Goal: Information Seeking & Learning: Learn about a topic

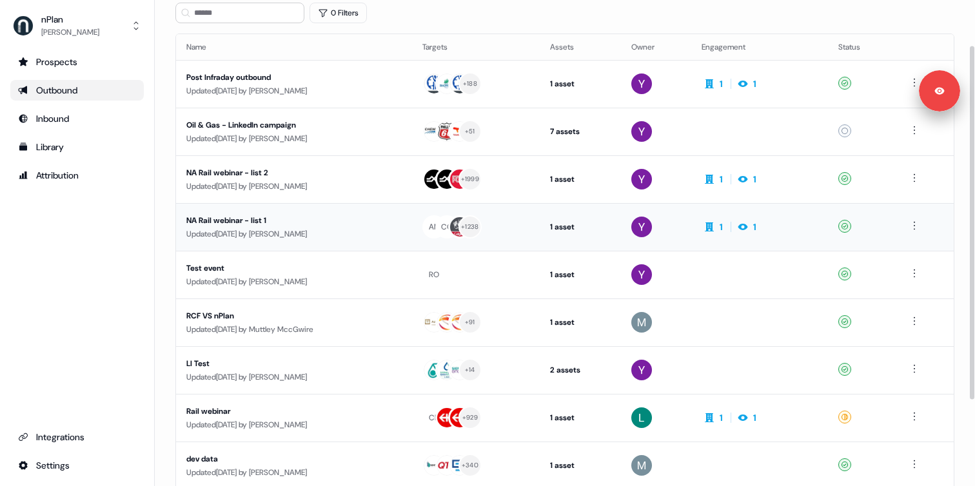
scroll to position [63, 0]
click at [271, 230] on div "Updated [DATE] by [PERSON_NAME]" at bounding box center [293, 233] width 215 height 13
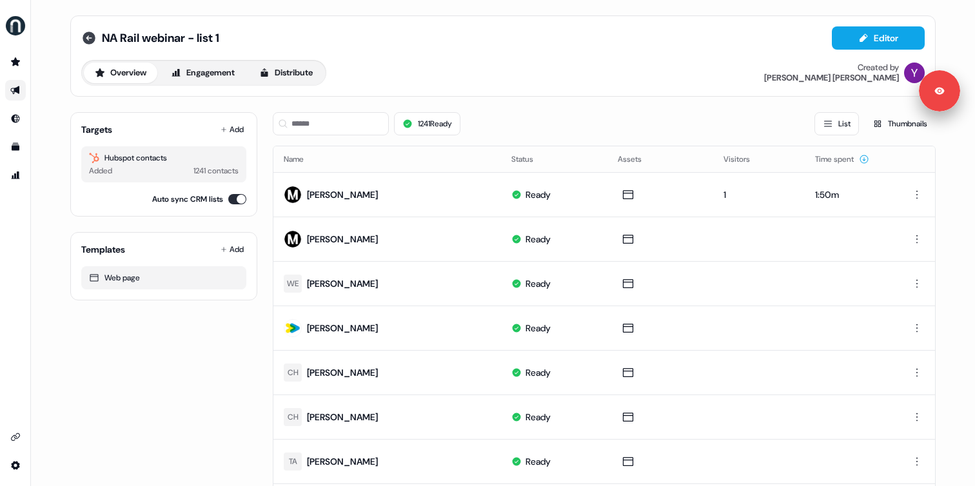
click at [88, 37] on icon at bounding box center [88, 37] width 15 height 15
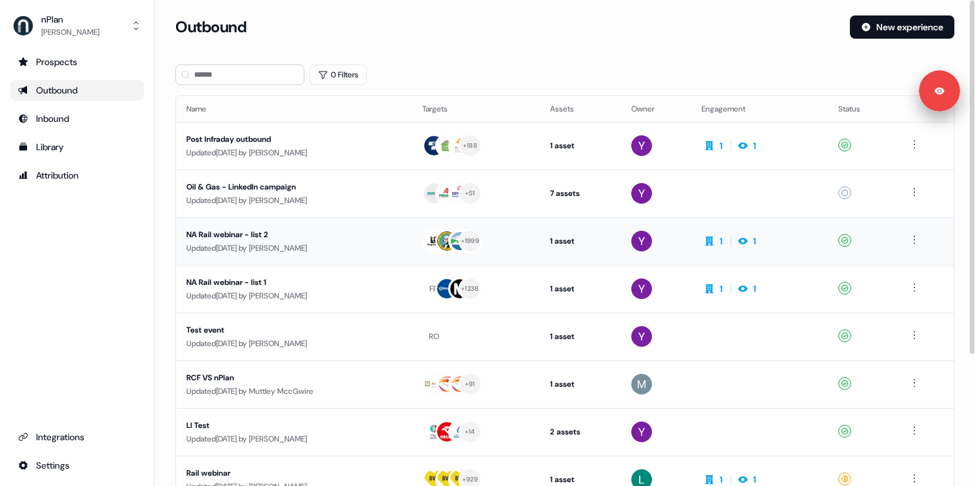
click at [261, 244] on div "Updated [DATE] by [PERSON_NAME]" at bounding box center [293, 248] width 215 height 13
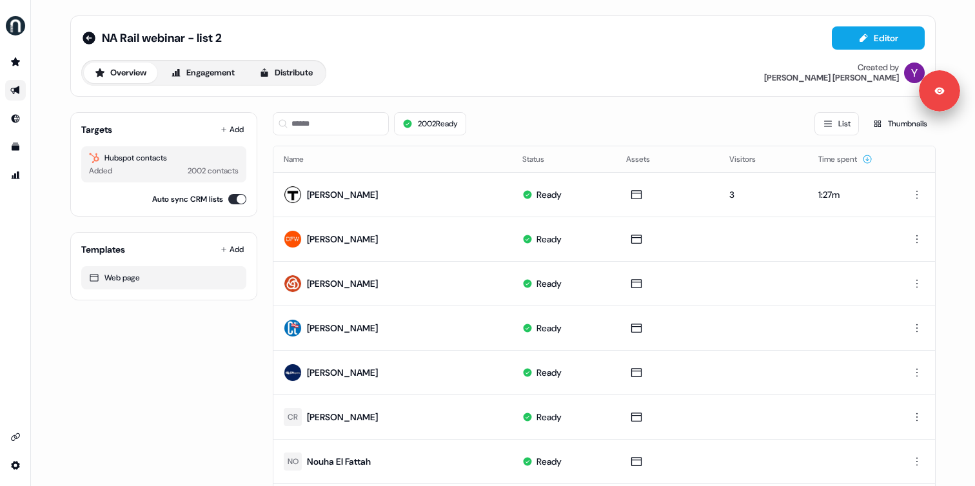
click at [198, 79] on button "Engagement" at bounding box center [203, 73] width 86 height 21
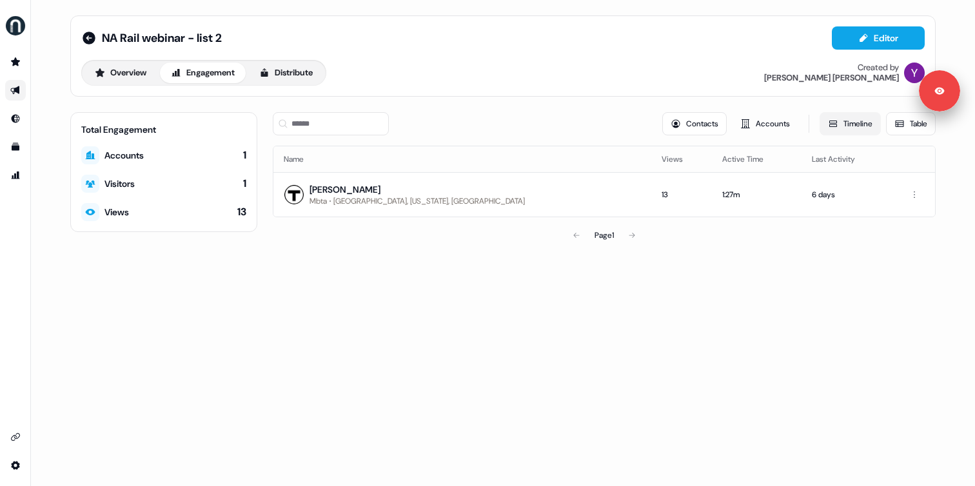
click at [848, 115] on button "Timeline" at bounding box center [850, 123] width 61 height 23
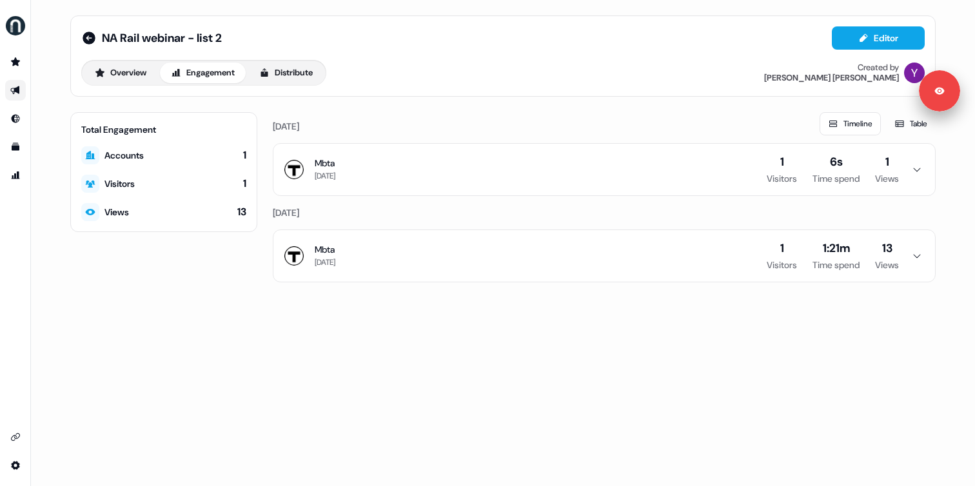
click at [399, 250] on button "Mbta [DATE] 1 Visitors 1:21m Time spend 13 Views" at bounding box center [604, 256] width 662 height 52
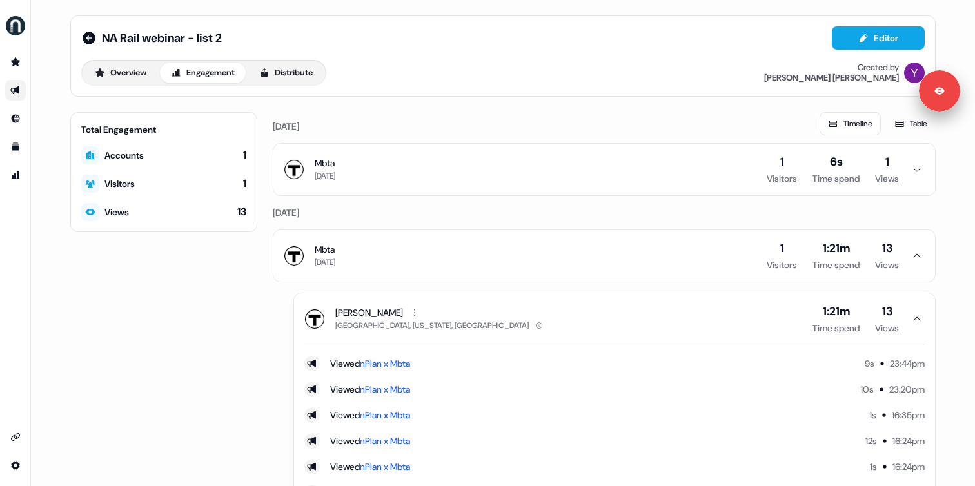
click at [415, 190] on button "Mbta [DATE] 1 Visitors 6s Time spend 1 Views" at bounding box center [604, 170] width 662 height 52
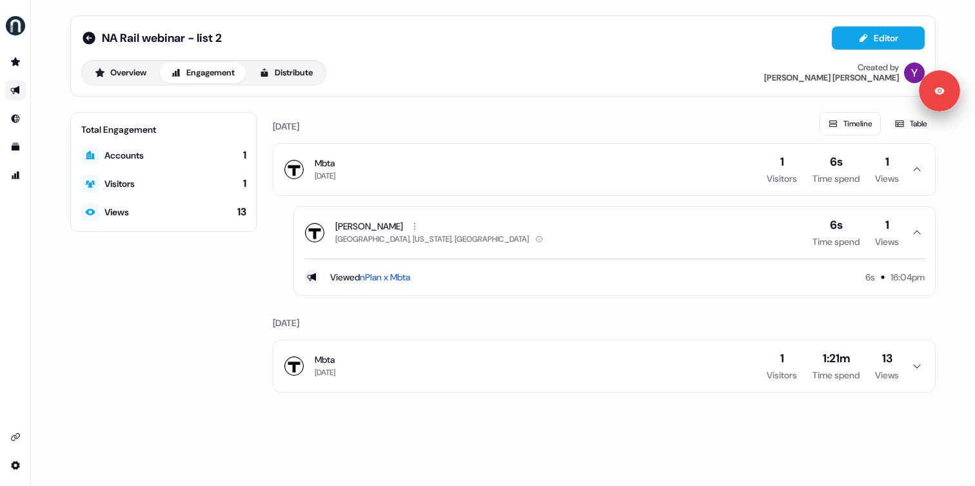
click at [415, 190] on button "Mbta [DATE] 1 Visitors 6s Time spend 1 Views" at bounding box center [604, 170] width 662 height 52
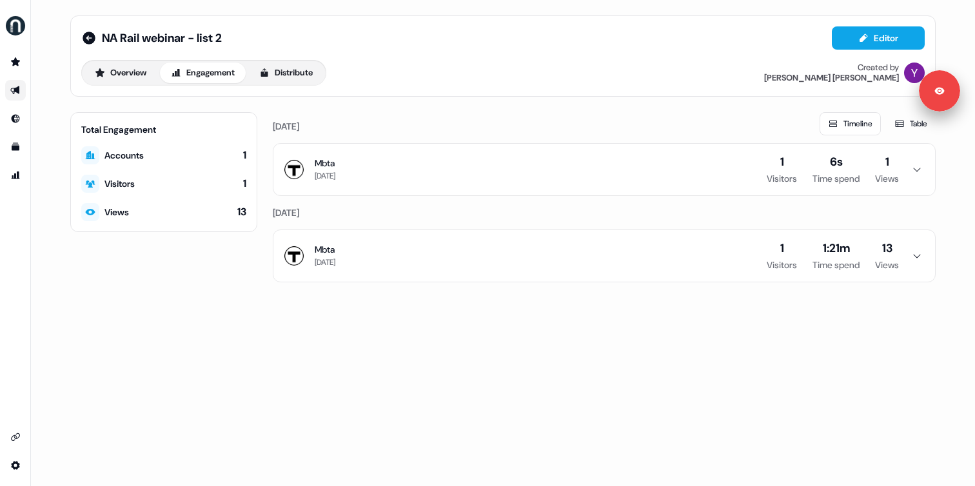
click at [402, 243] on button "Mbta [DATE] 1 Visitors 1:21m Time spend 13 Views" at bounding box center [604, 256] width 662 height 52
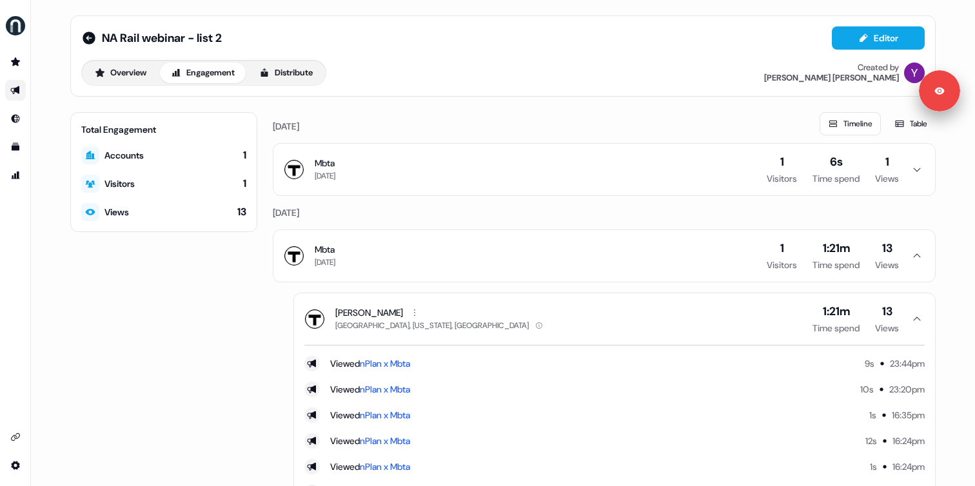
click at [121, 86] on div "NA Rail webinar - list 2 Editor Overview Engagement Distribute Created by [PERS…" at bounding box center [503, 55] width 866 height 81
click at [121, 78] on button "Overview" at bounding box center [121, 73] width 74 height 21
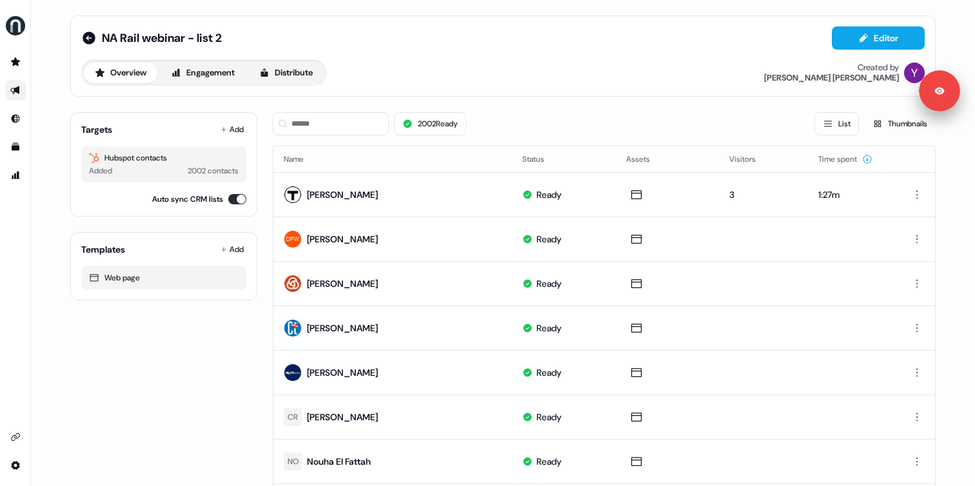
click at [88, 30] on div "NA Rail webinar - list 2 Editor" at bounding box center [503, 37] width 844 height 23
click at [86, 34] on icon at bounding box center [89, 38] width 13 height 13
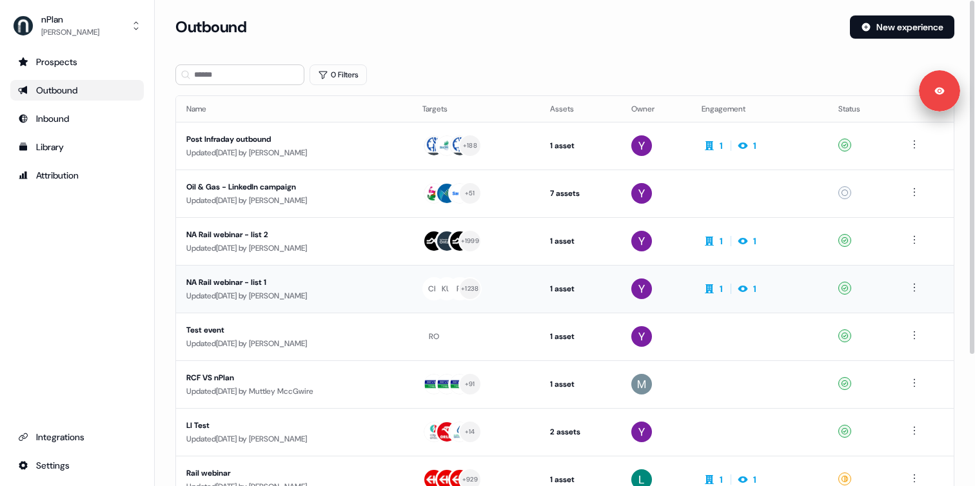
click at [250, 287] on div "NA Rail webinar - list 1" at bounding box center [293, 282] width 215 height 13
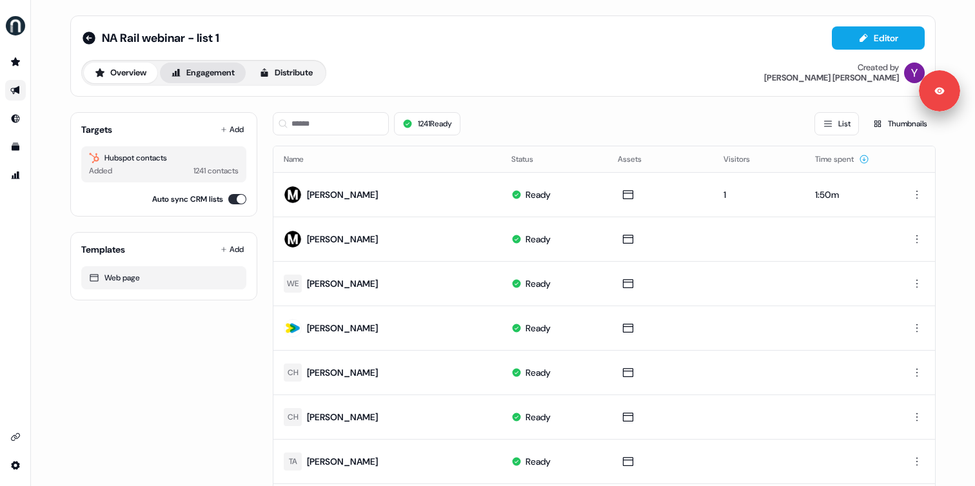
click at [213, 72] on button "Engagement" at bounding box center [203, 73] width 86 height 21
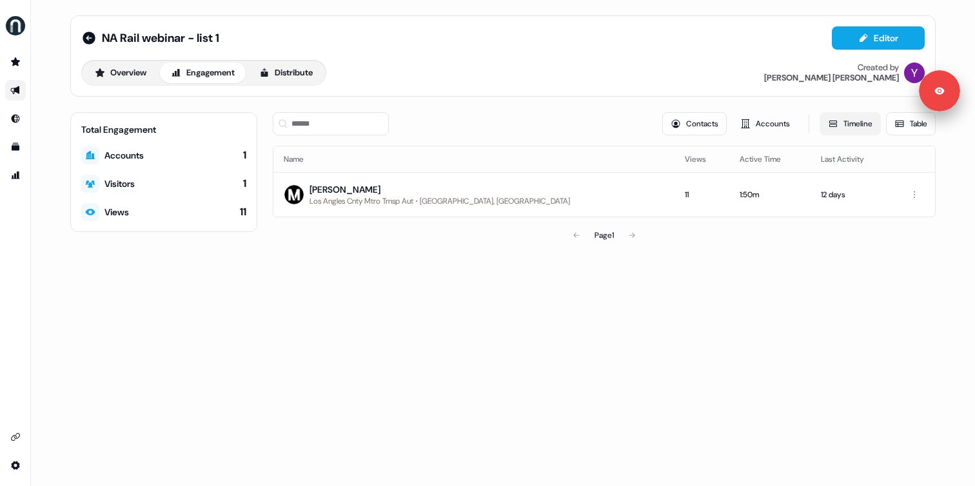
click at [834, 125] on icon at bounding box center [833, 124] width 10 height 10
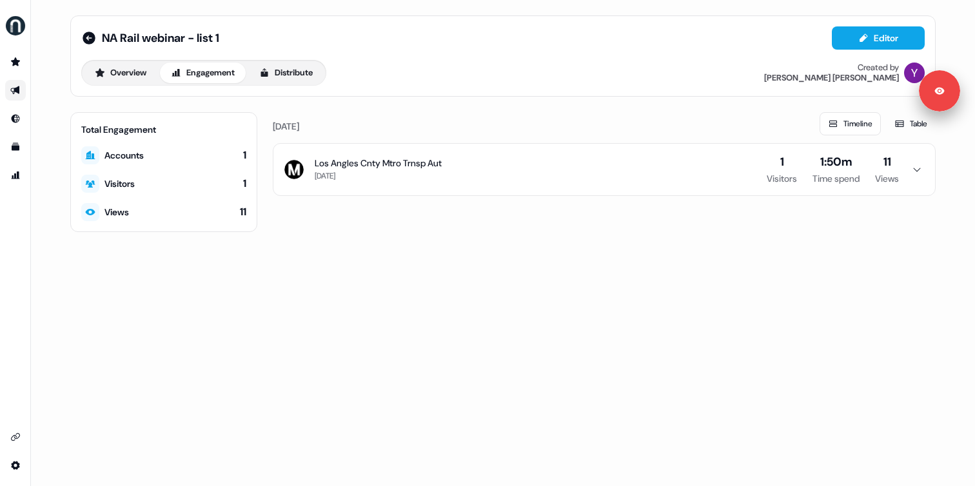
click at [399, 181] on div "Los Angles Cnty Mtro Trnsp Aut [DATE]" at bounding box center [378, 170] width 127 height 26
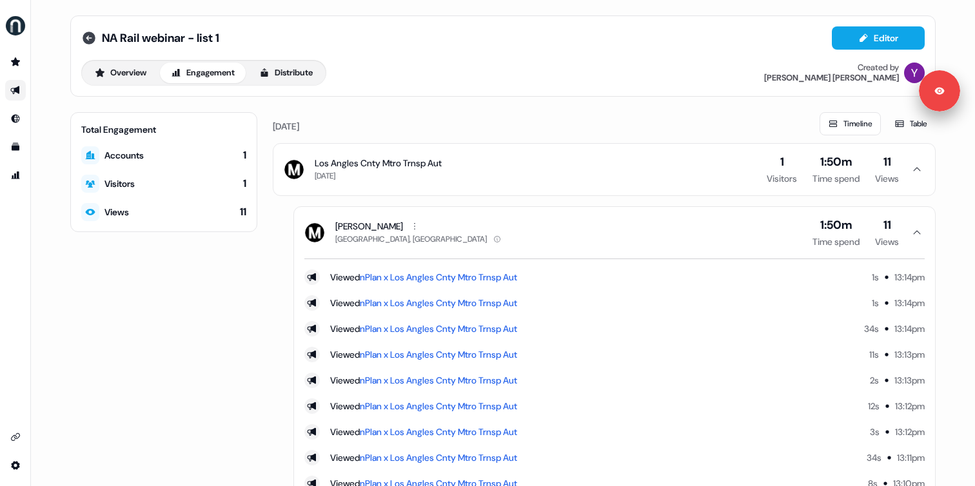
click at [87, 36] on icon at bounding box center [89, 38] width 13 height 13
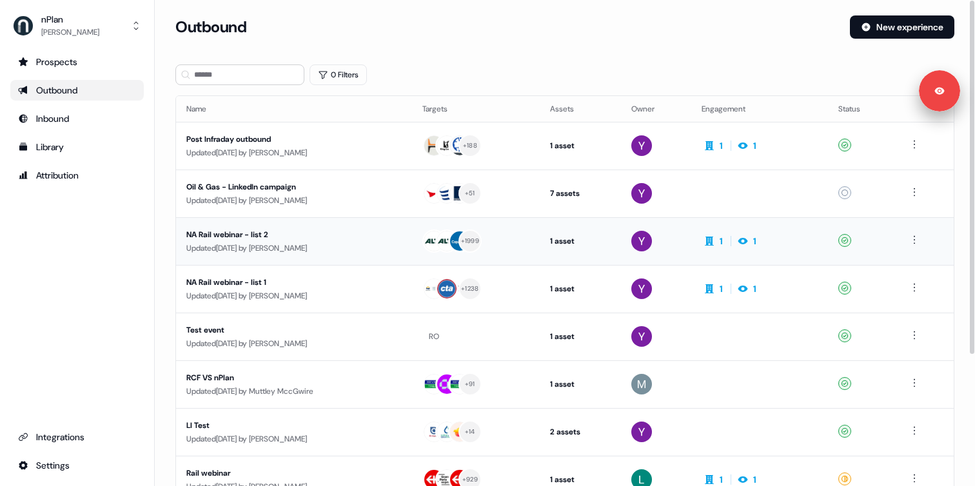
click at [266, 246] on div "Updated [DATE] by [PERSON_NAME]" at bounding box center [293, 248] width 215 height 13
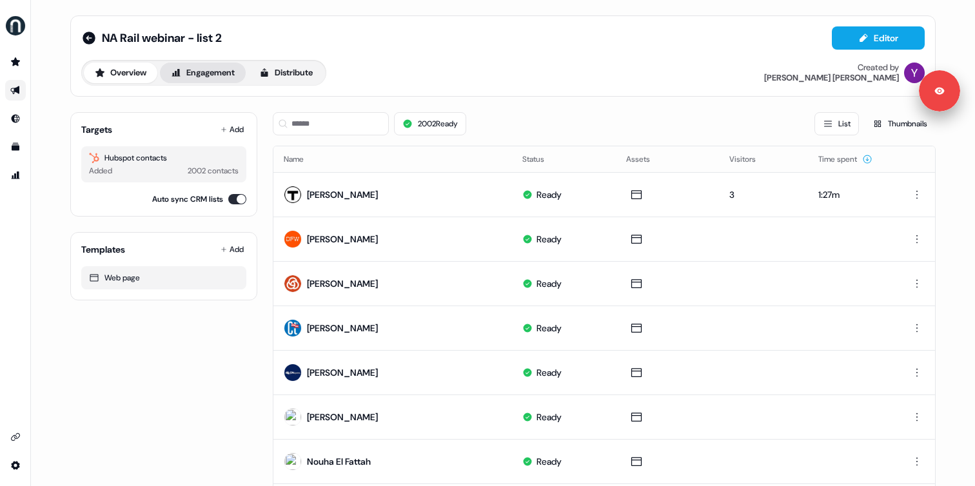
click at [221, 76] on button "Engagement" at bounding box center [203, 73] width 86 height 21
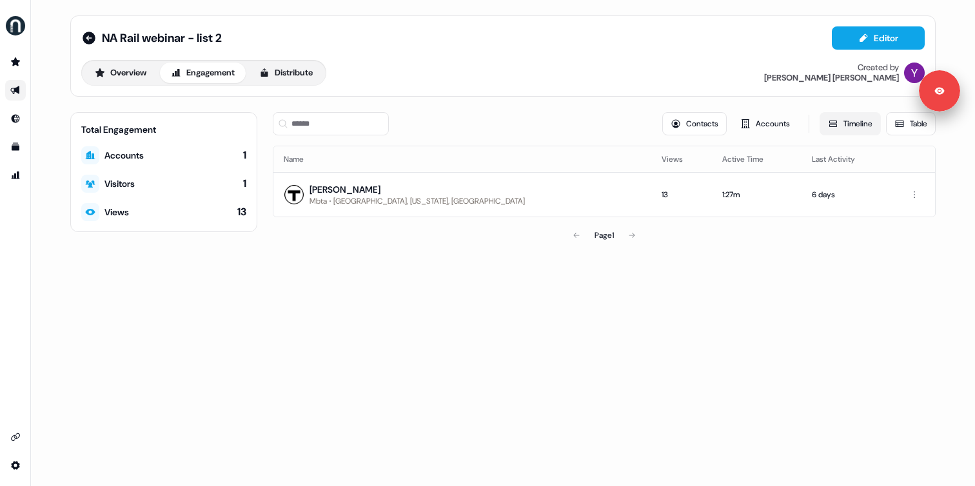
click at [845, 123] on button "Timeline" at bounding box center [850, 123] width 61 height 23
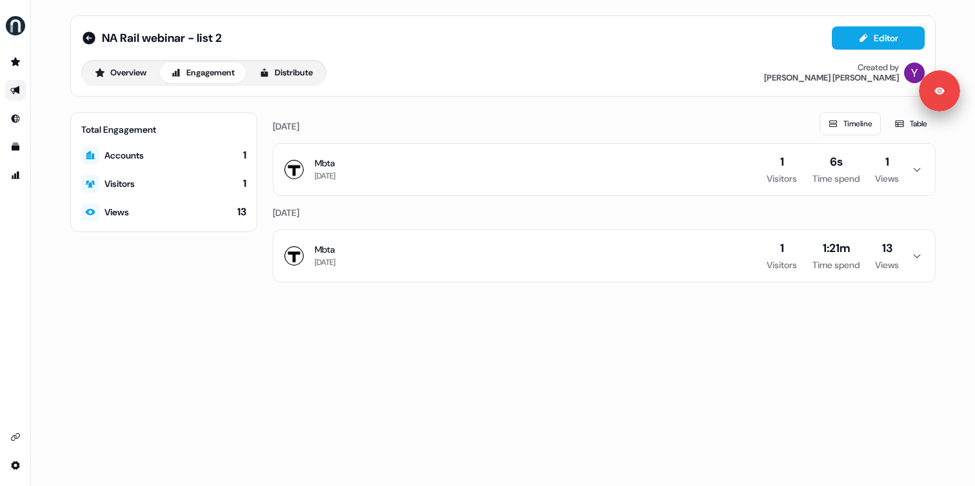
click at [393, 179] on button "Mbta [DATE] 1 Visitors 6s Time spend 1 Views" at bounding box center [604, 170] width 662 height 52
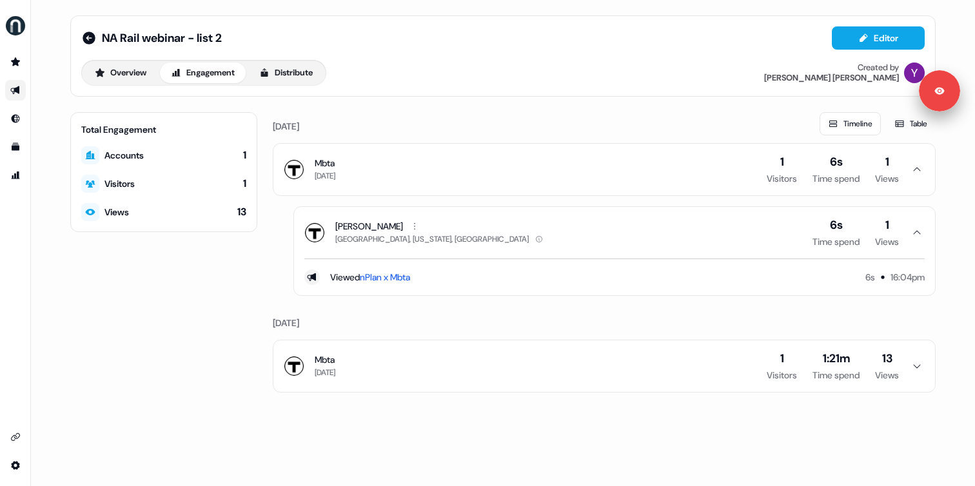
click at [358, 369] on button "Mbta [DATE] 1 Visitors 1:21m Time spend 13 Views" at bounding box center [604, 367] width 662 height 52
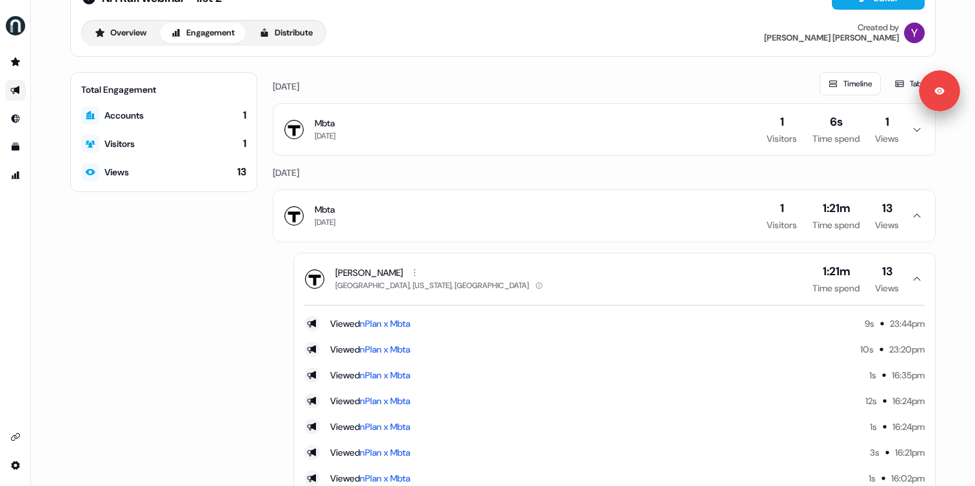
scroll to position [37, 0]
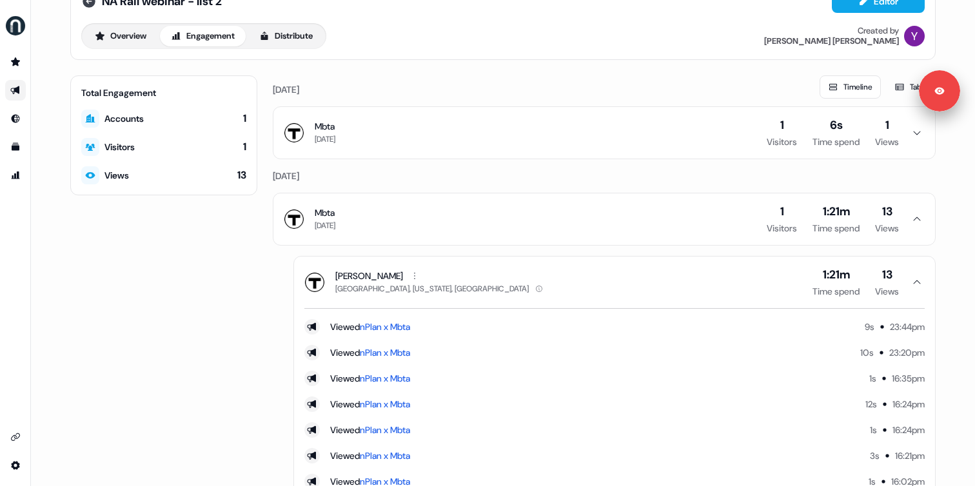
click at [86, 3] on icon at bounding box center [89, 1] width 13 height 13
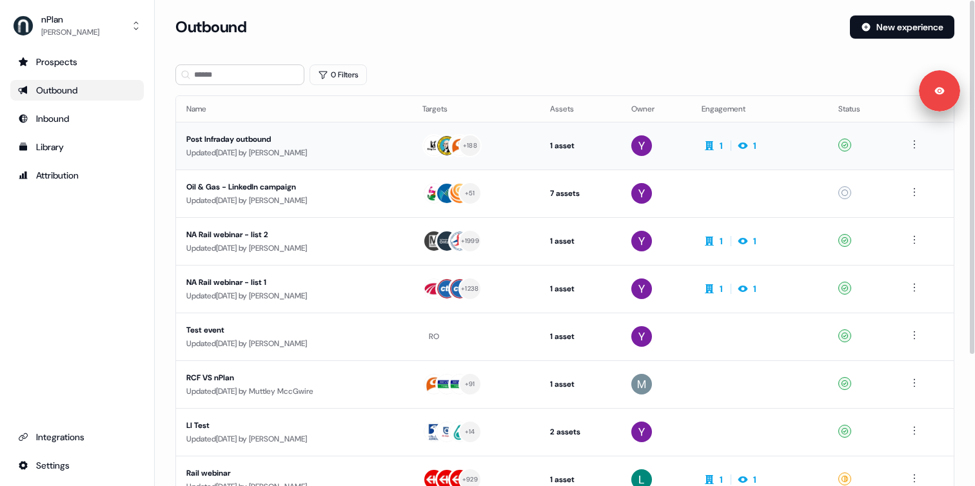
click at [264, 139] on div "Post Infraday outbound" at bounding box center [293, 139] width 215 height 13
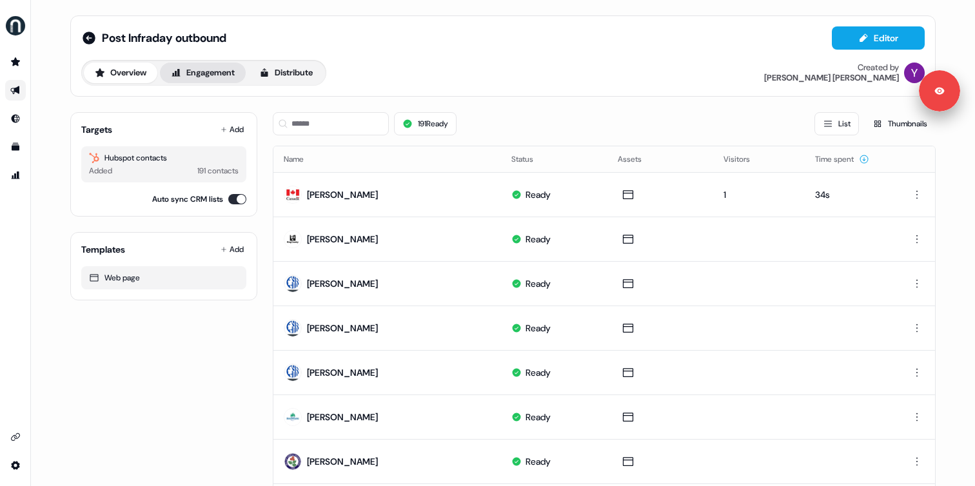
click at [213, 76] on button "Engagement" at bounding box center [203, 73] width 86 height 21
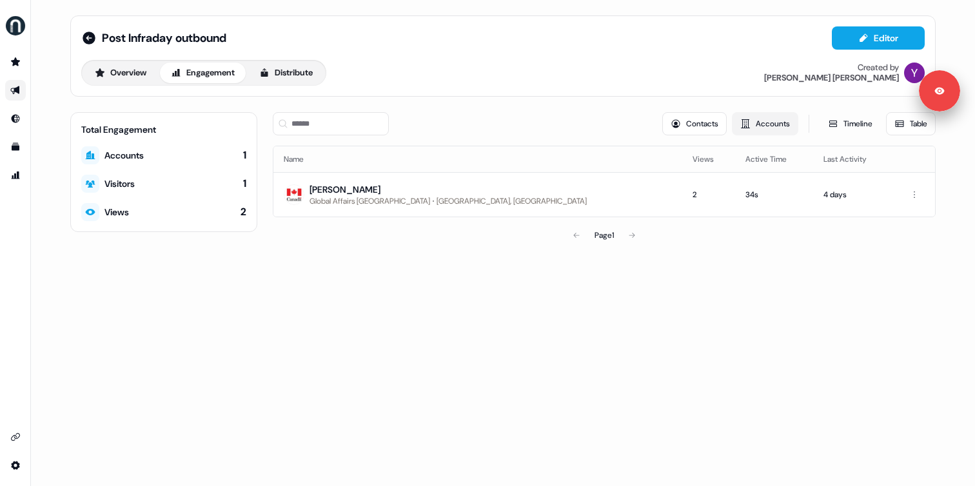
click at [763, 132] on button "Accounts" at bounding box center [765, 123] width 66 height 23
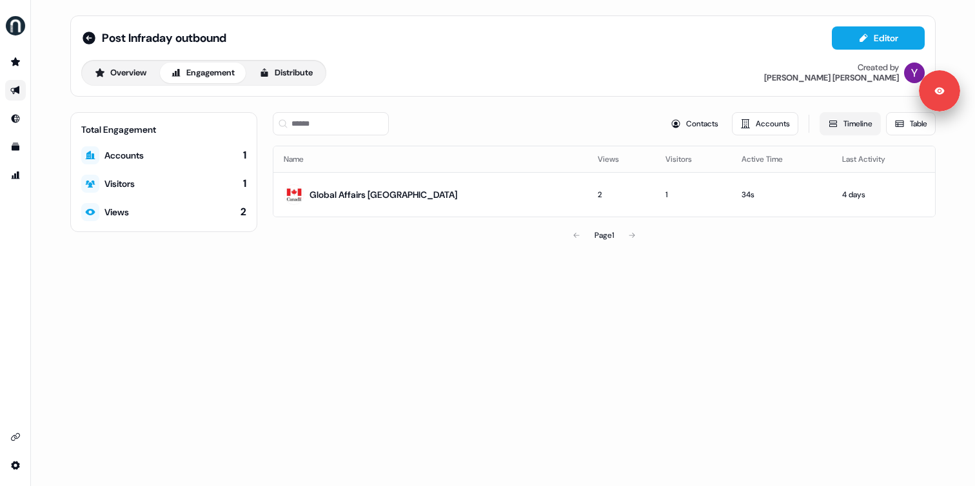
click at [845, 123] on button "Timeline" at bounding box center [850, 123] width 61 height 23
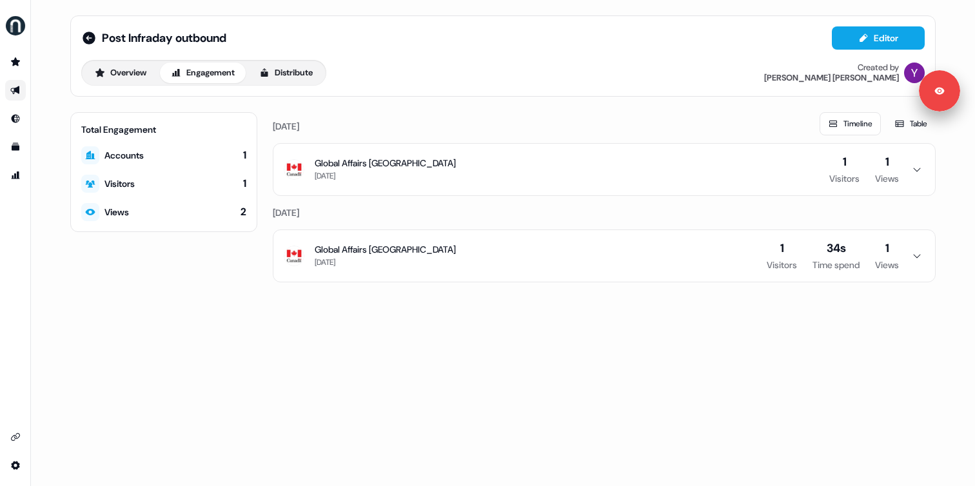
click at [436, 247] on button "Global Affairs [GEOGRAPHIC_DATA] [DATE] 1 Visitors 34s Time spend 1 Views" at bounding box center [604, 256] width 662 height 52
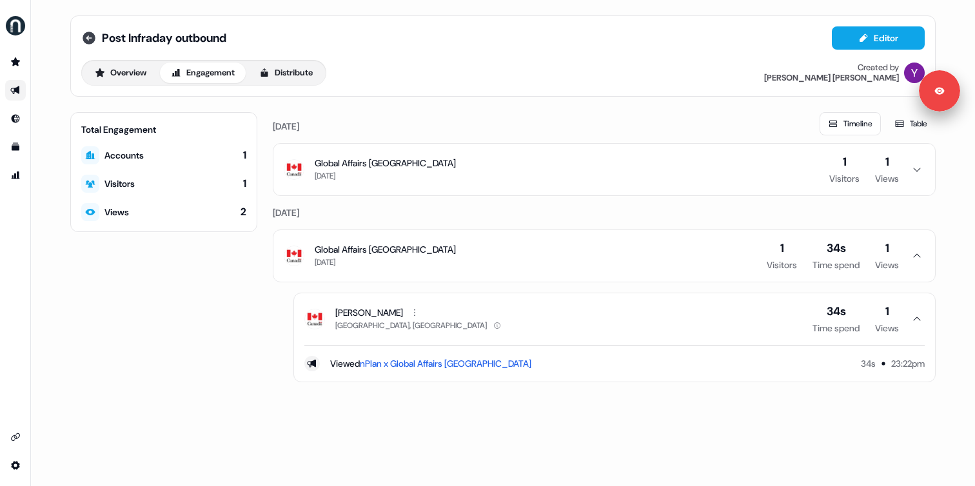
click at [90, 41] on icon at bounding box center [89, 38] width 13 height 13
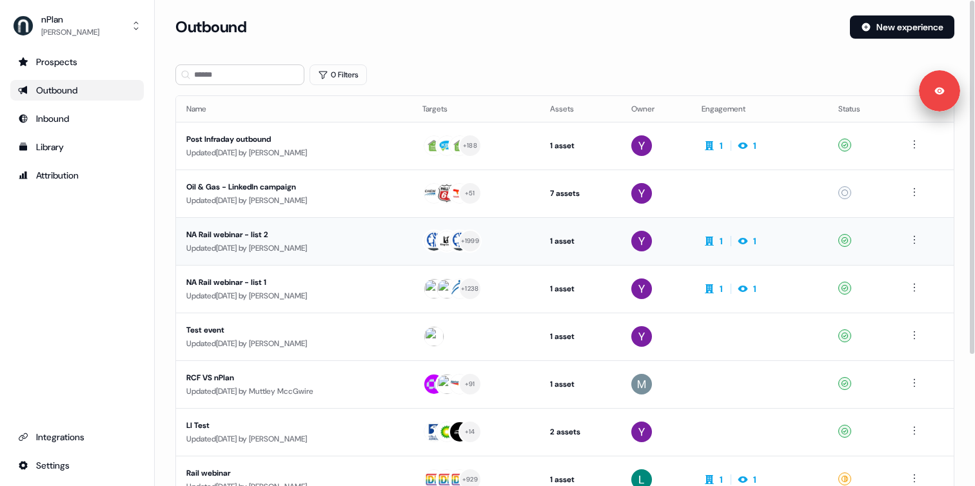
click at [308, 239] on div "NA Rail webinar - list 2" at bounding box center [293, 234] width 215 height 13
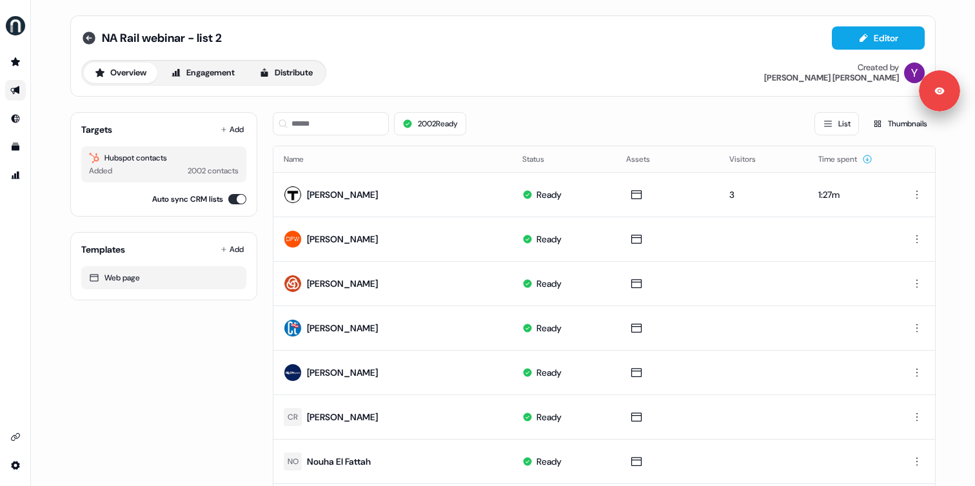
click at [84, 34] on icon at bounding box center [89, 38] width 13 height 13
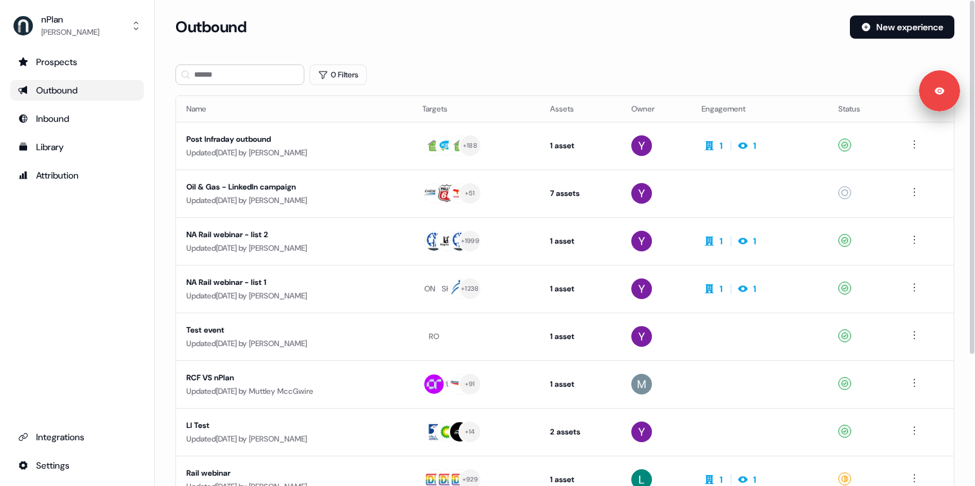
click at [164, 200] on section "Loading... Outbound New experience 0 Filters Name Targets Assets Owner Engageme…" at bounding box center [565, 340] width 820 height 651
